Goal: Book appointment/travel/reservation

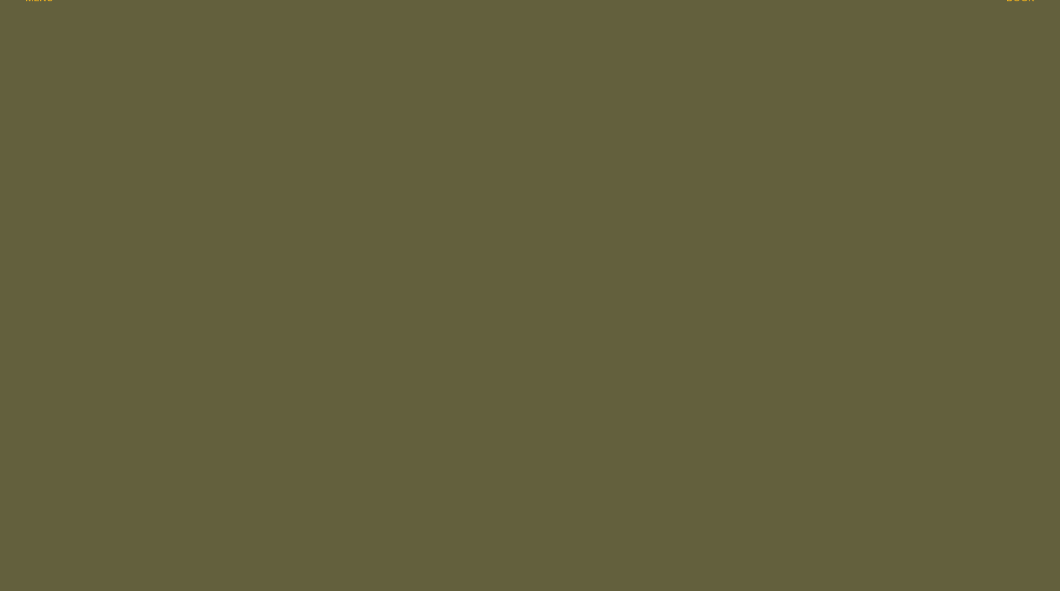
scroll to position [612, 0]
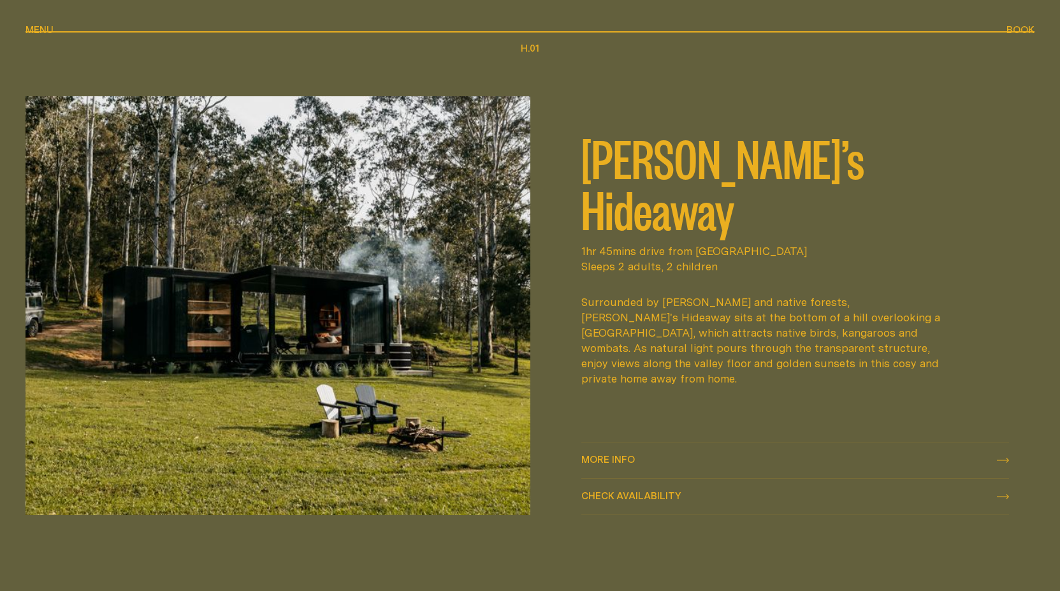
click at [79, 73] on div at bounding box center [530, 65] width 1009 height 64
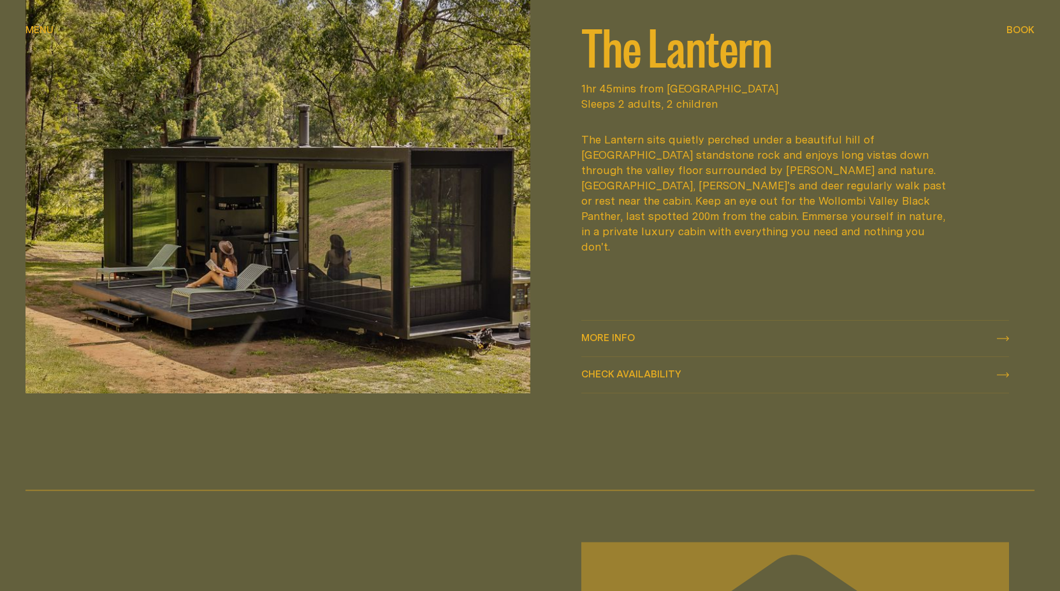
scroll to position [1913, 0]
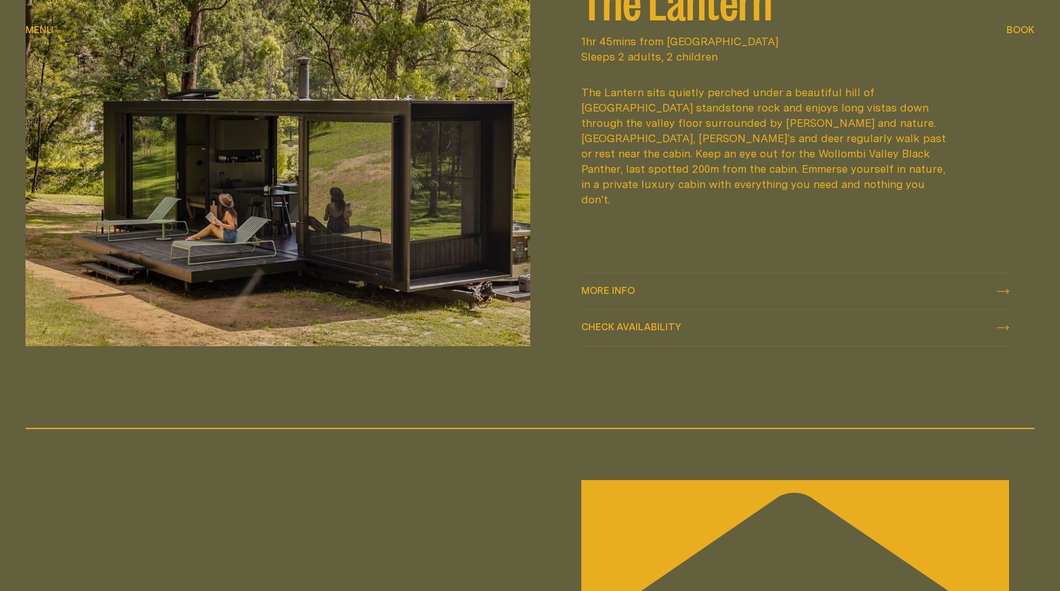
click at [800, 330] on div "Check availability Check availability" at bounding box center [795, 327] width 428 height 15
select select "******"
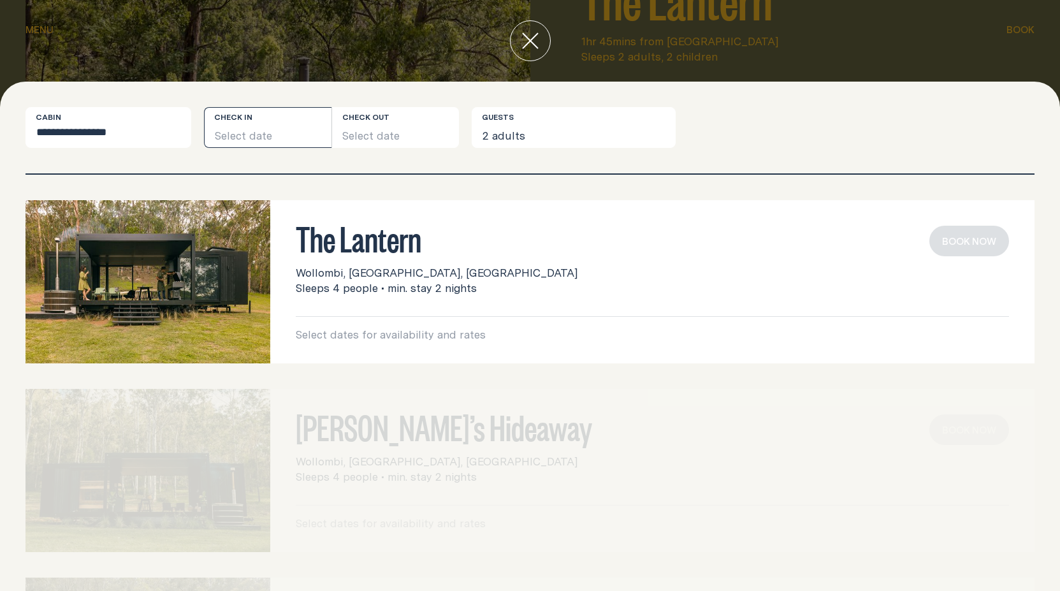
click at [252, 131] on button "Select date" at bounding box center [268, 127] width 128 height 41
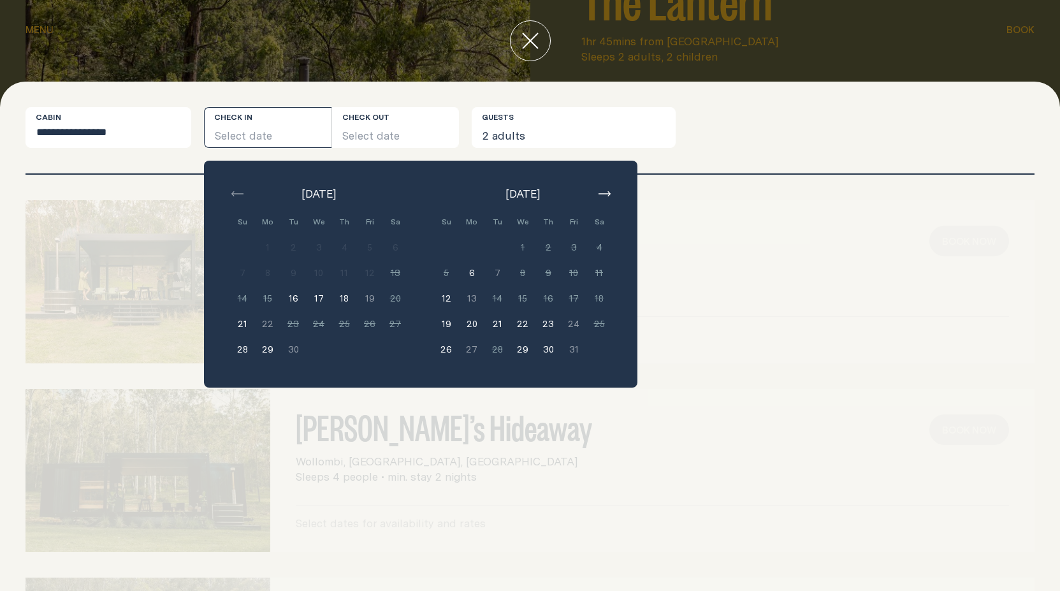
click at [519, 52] on button "close" at bounding box center [530, 40] width 41 height 41
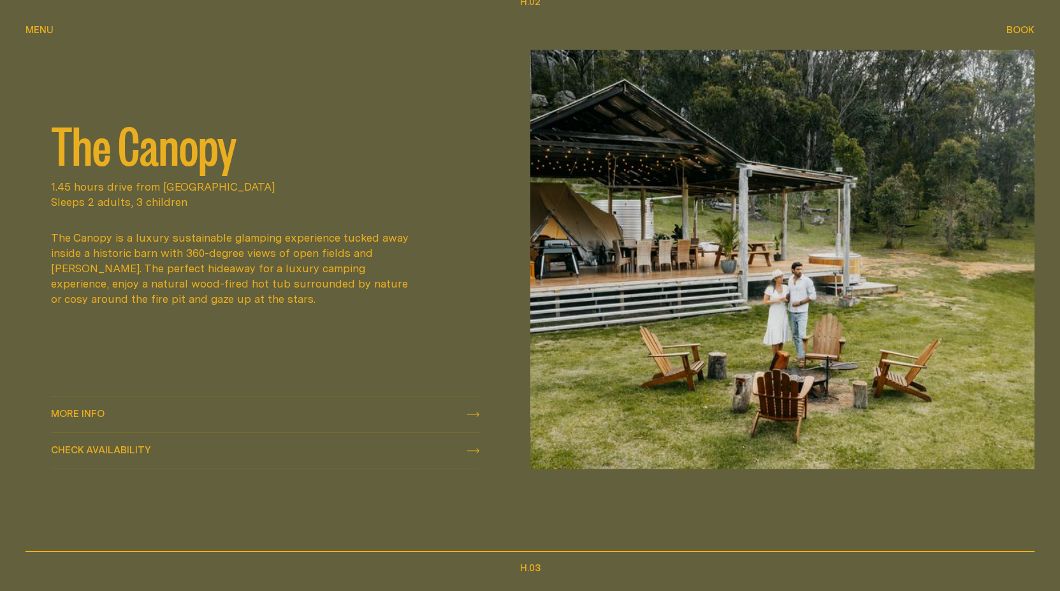
scroll to position [765, 0]
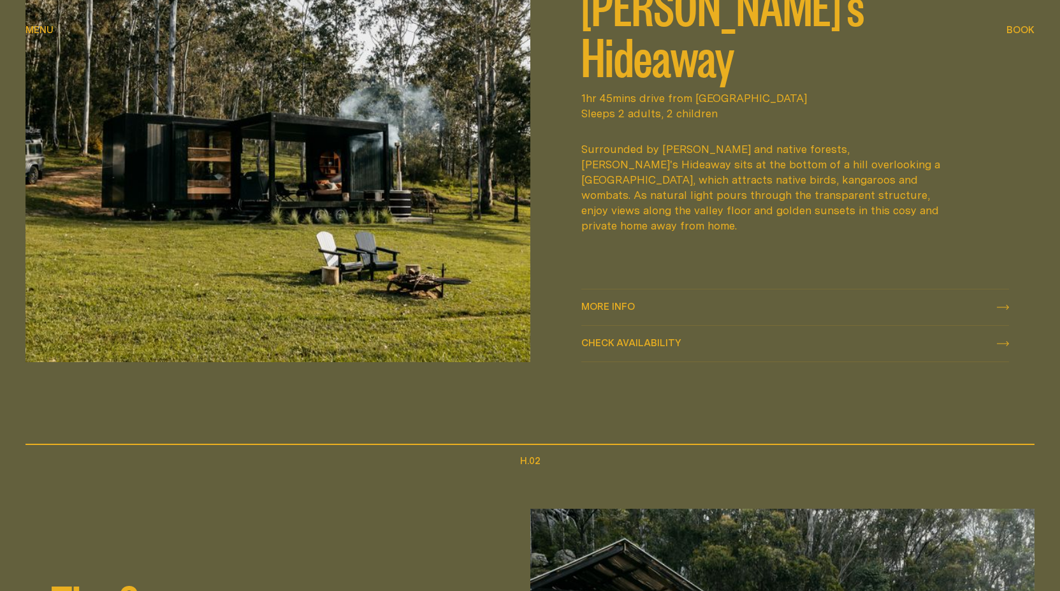
click at [694, 339] on div "Check availability Check availability" at bounding box center [795, 343] width 428 height 15
select select "******"
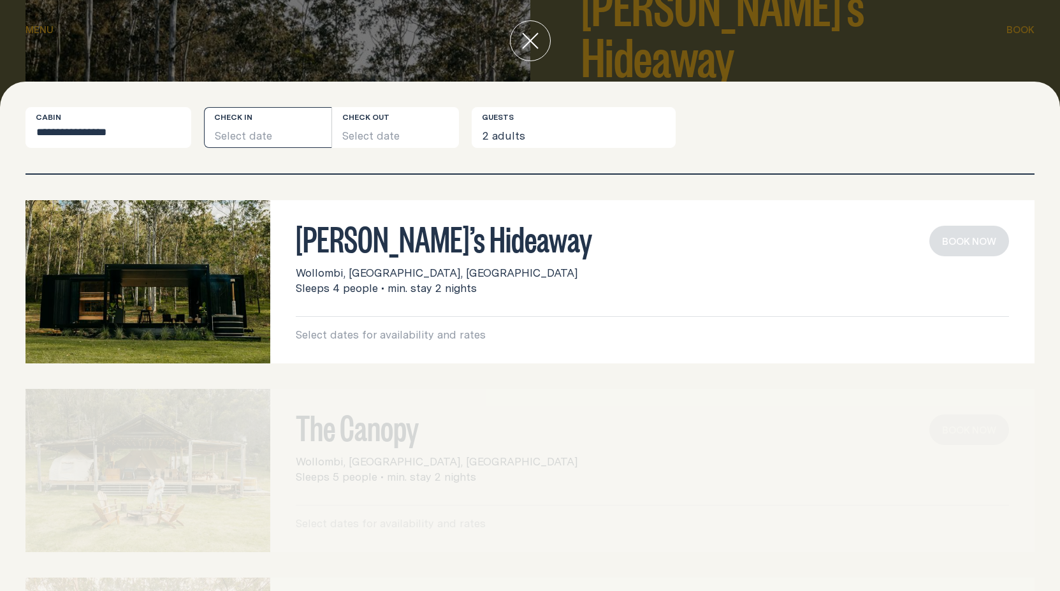
click at [291, 131] on button "Select date" at bounding box center [268, 127] width 128 height 41
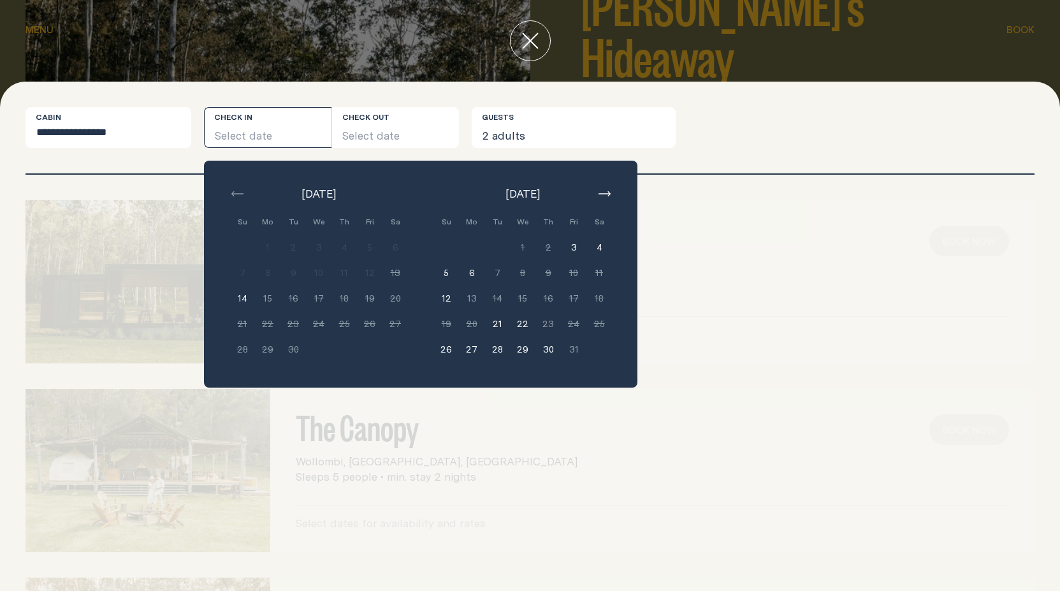
click at [847, 200] on div "[PERSON_NAME]’s Hideaway Wollombi, [GEOGRAPHIC_DATA], [GEOGRAPHIC_DATA] Sleeps …" at bounding box center [530, 383] width 1060 height 416
